Goal: Information Seeking & Learning: Learn about a topic

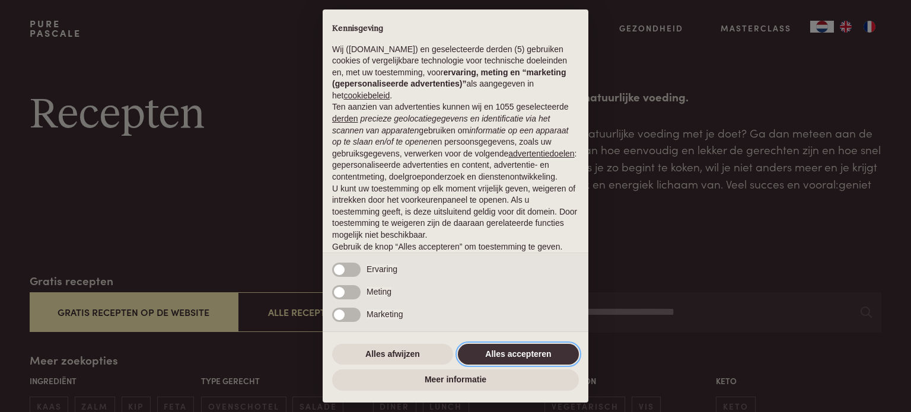
click at [516, 356] on button "Alles accepteren" at bounding box center [518, 354] width 121 height 21
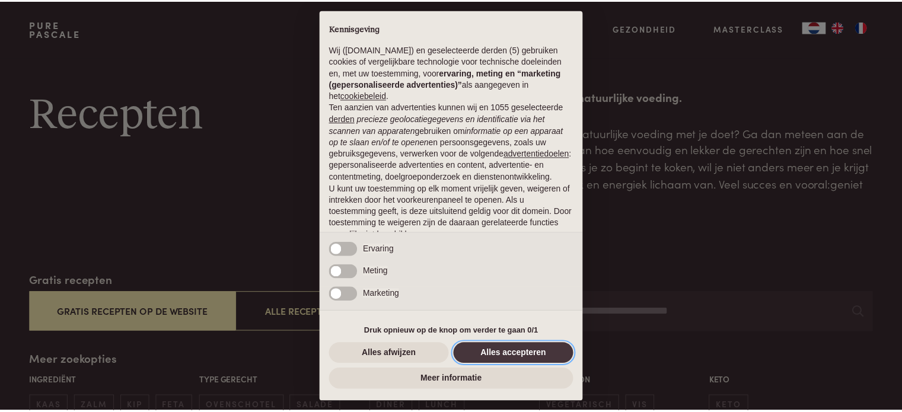
scroll to position [64, 0]
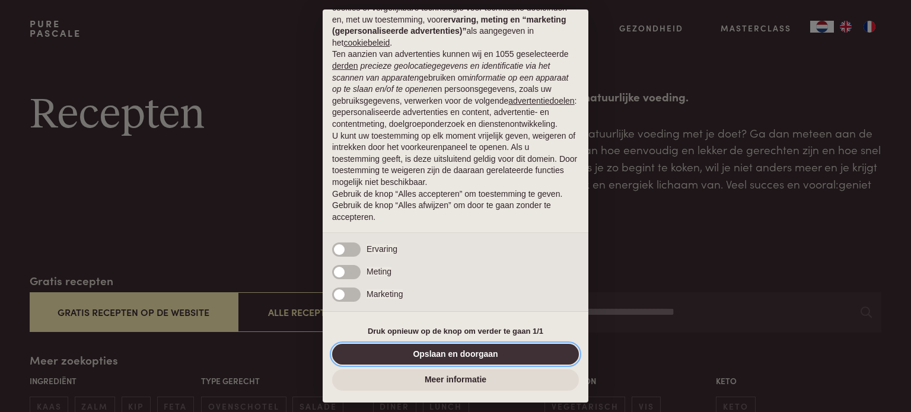
click at [463, 358] on button "Opslaan en doorgaan" at bounding box center [455, 354] width 247 height 21
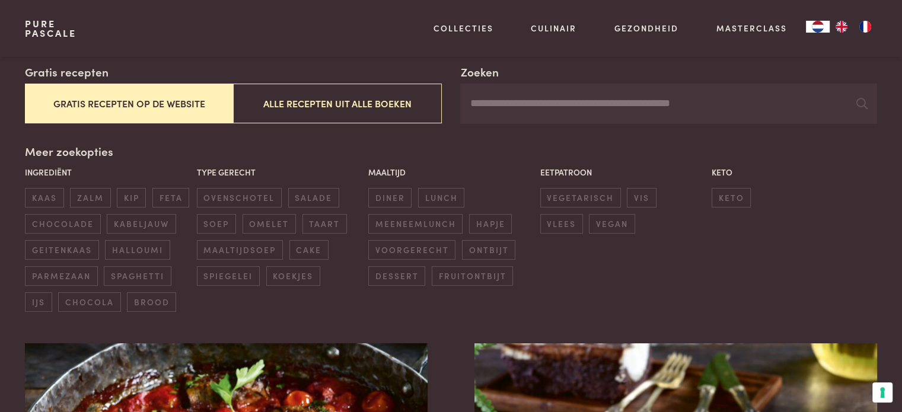
scroll to position [213, 0]
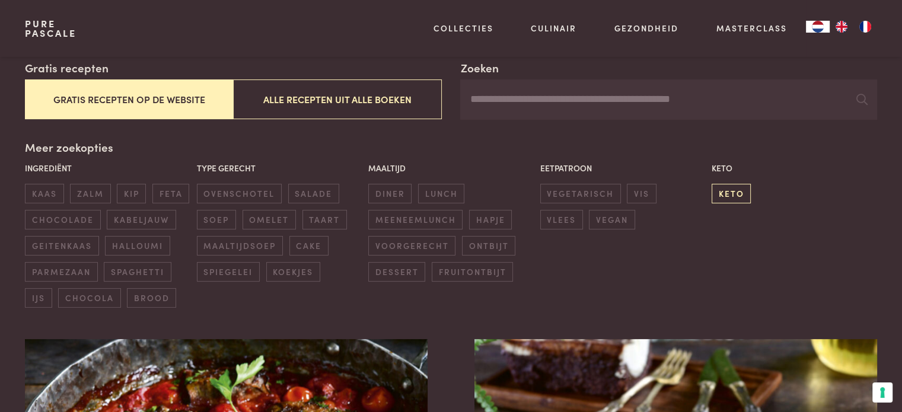
click at [731, 194] on span "keto" at bounding box center [731, 194] width 39 height 20
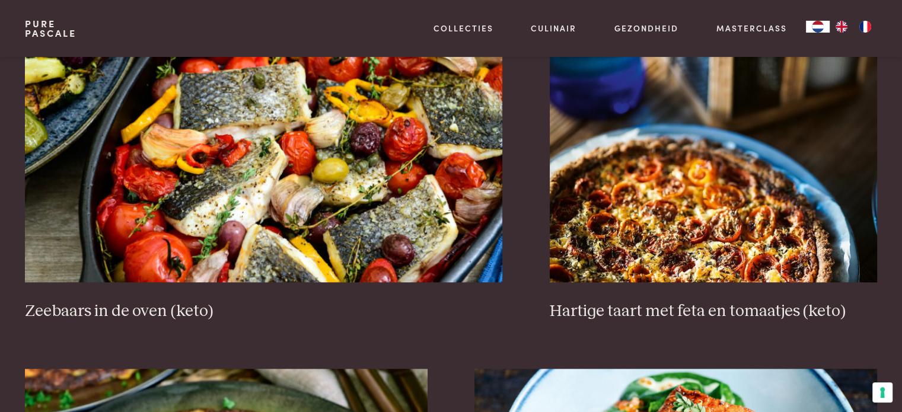
scroll to position [1176, 0]
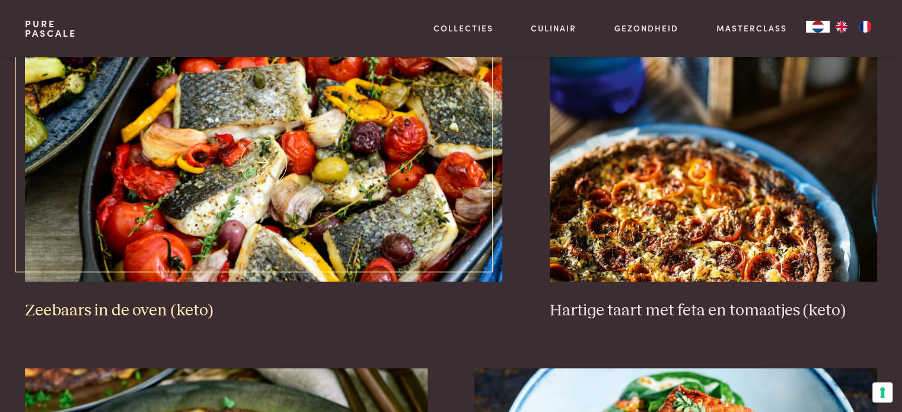
click at [263, 206] on img at bounding box center [263, 162] width 477 height 237
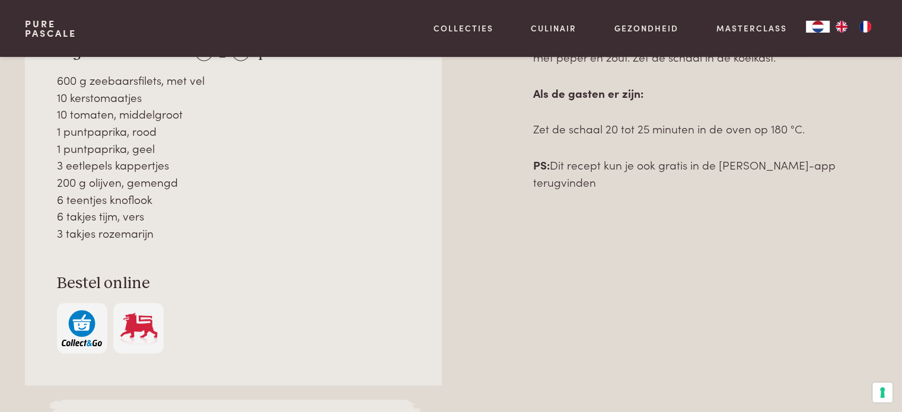
scroll to position [678, 0]
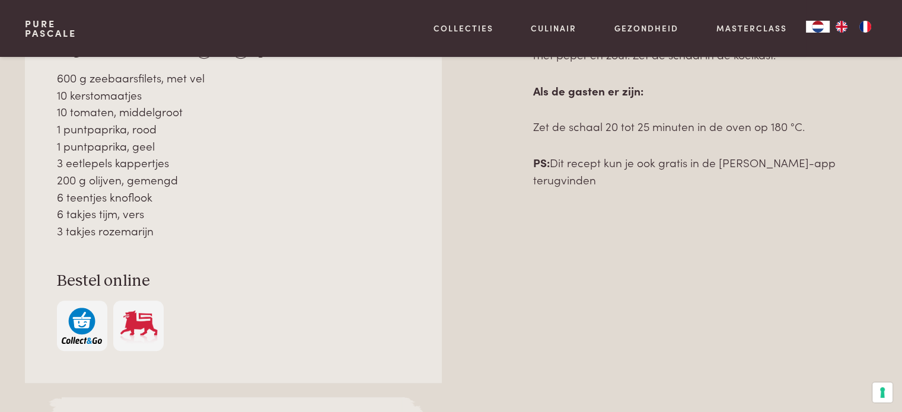
click at [81, 317] on img "button" at bounding box center [82, 326] width 40 height 36
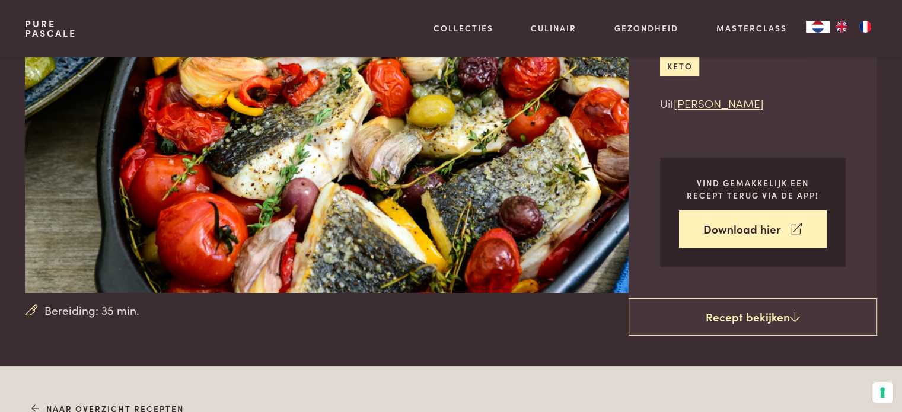
scroll to position [0, 0]
